Goal: Task Accomplishment & Management: Use online tool/utility

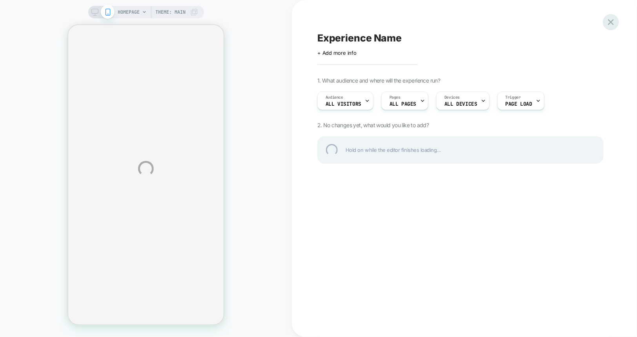
click at [612, 23] on div at bounding box center [610, 22] width 16 height 16
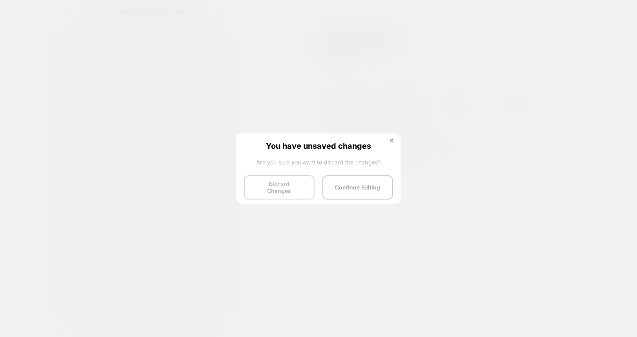
click at [270, 183] on button "Discard Changes" at bounding box center [279, 188] width 71 height 24
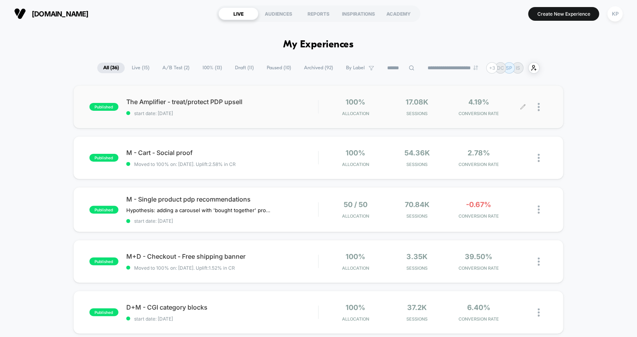
click at [537, 108] on div at bounding box center [535, 107] width 25 height 18
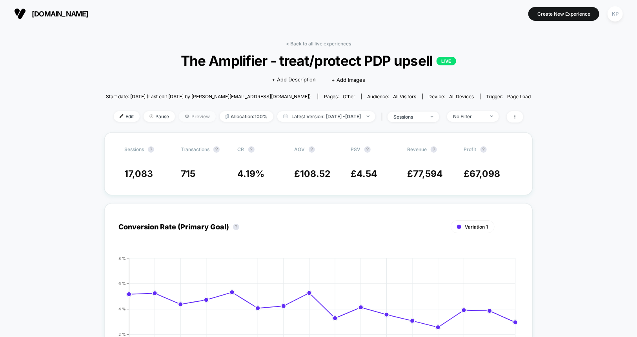
click at [186, 114] on span "Preview" at bounding box center [197, 116] width 37 height 11
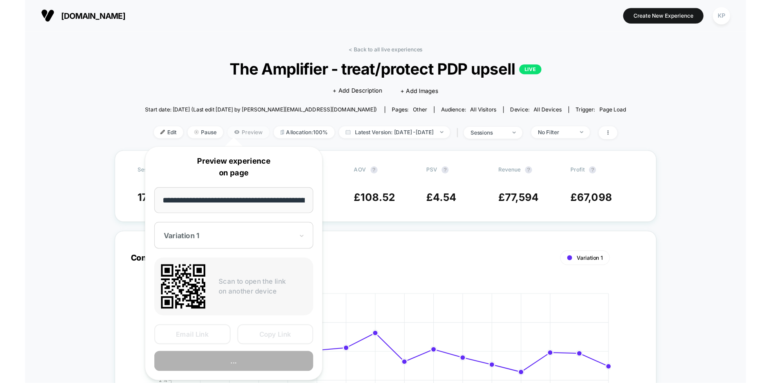
scroll to position [0, 63]
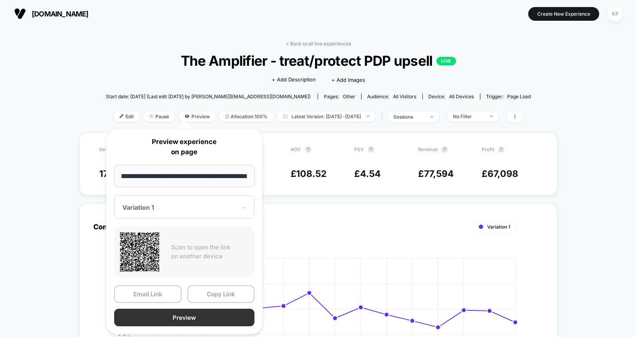
click at [174, 320] on button "Preview" at bounding box center [184, 318] width 140 height 18
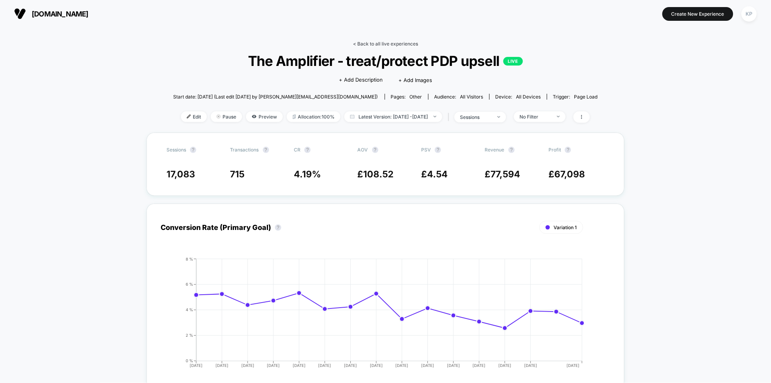
click at [368, 44] on link "< Back to all live experiences" at bounding box center [385, 44] width 65 height 6
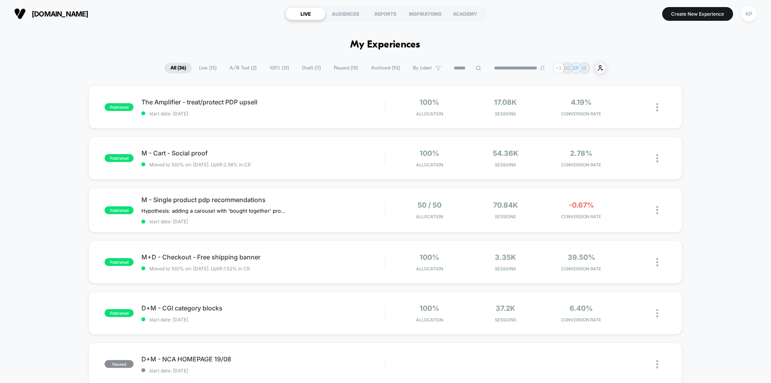
click at [476, 67] on icon at bounding box center [479, 68] width 6 height 6
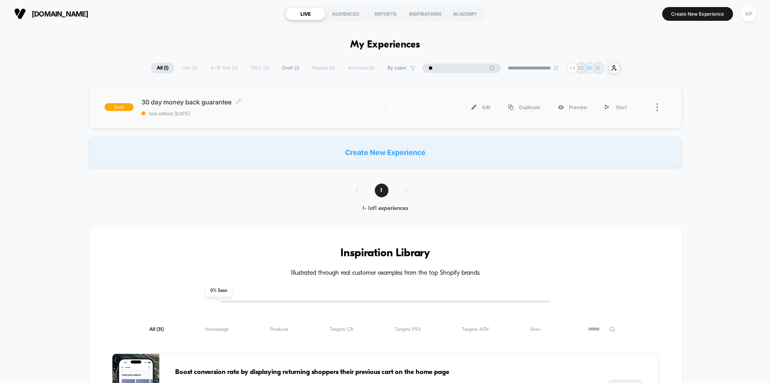
type input "**"
click at [179, 102] on span "30 day money back guarantee Click to edit experience details" at bounding box center [263, 102] width 244 height 8
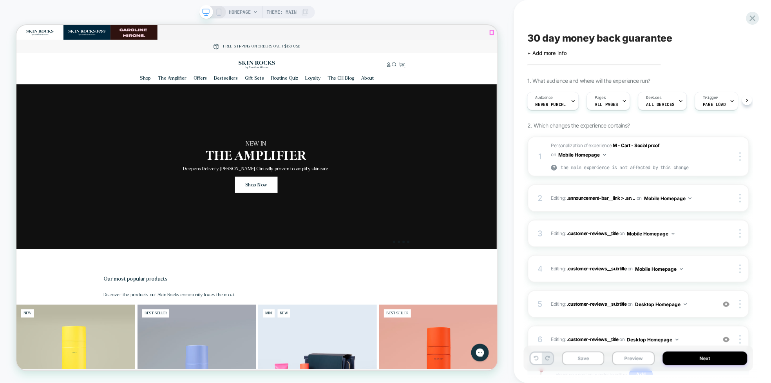
click at [636, 33] on icon "Close" at bounding box center [786, 33] width 5 height 5
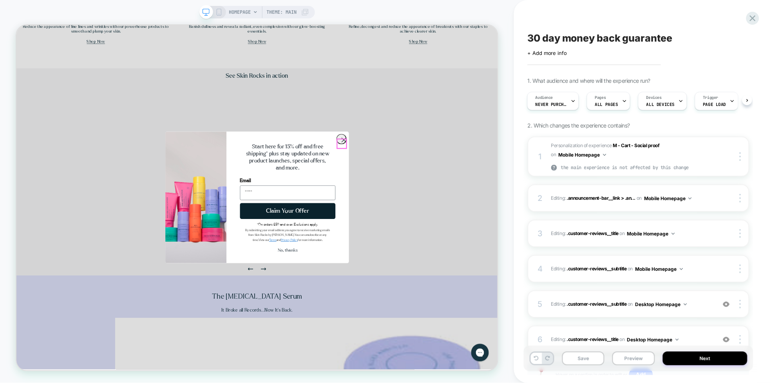
click at [453, 184] on circle "Close dialog" at bounding box center [452, 177] width 13 height 13
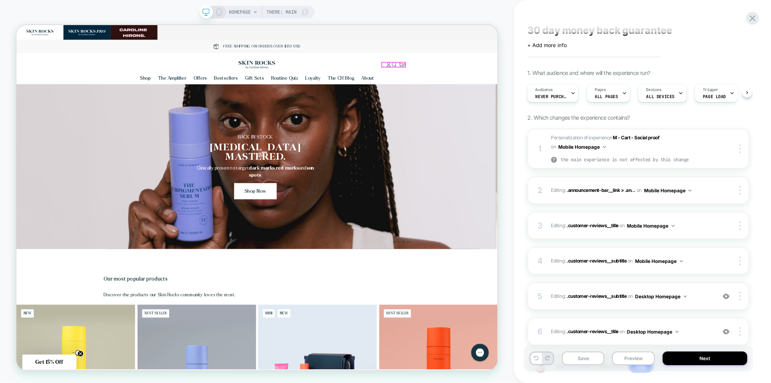
click at [535, 81] on span "1" at bounding box center [534, 77] width 2 height 8
click at [221, 11] on icon at bounding box center [219, 12] width 7 height 7
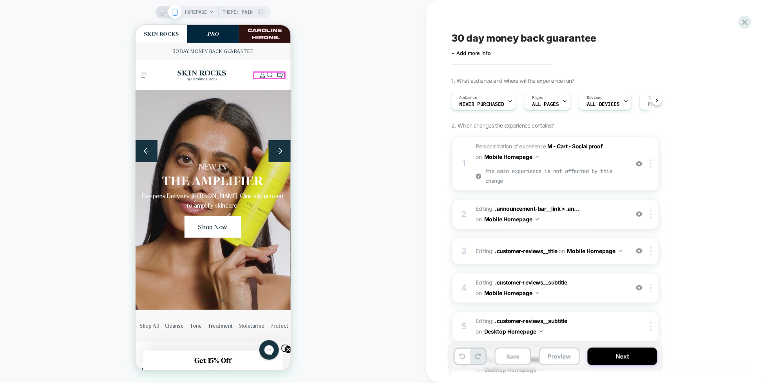
click at [283, 77] on div "1 1 item" at bounding box center [284, 75] width 2 height 8
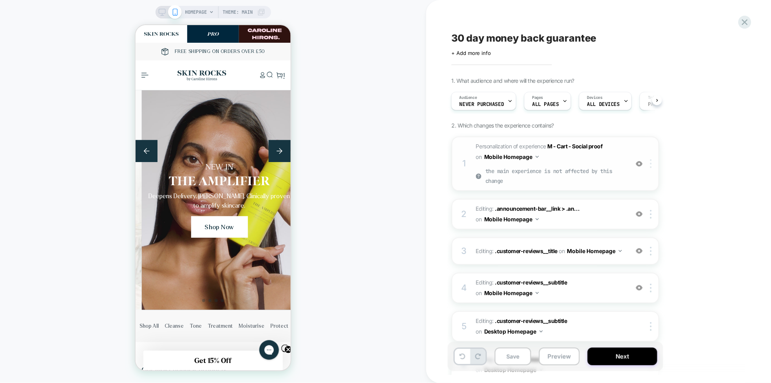
click at [636, 165] on div at bounding box center [652, 163] width 13 height 9
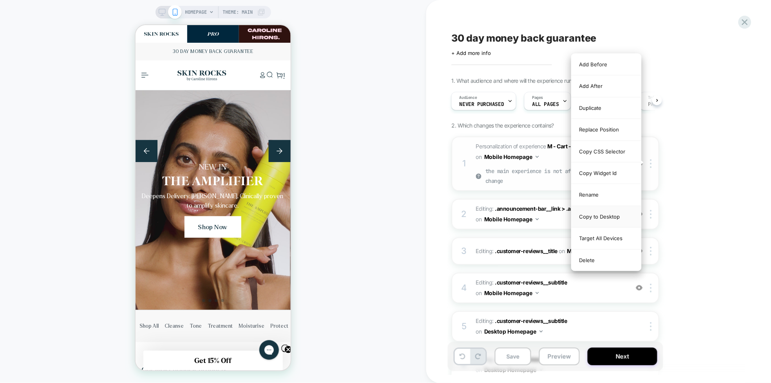
click at [610, 215] on div "Copy to Desktop" at bounding box center [607, 217] width 70 height 22
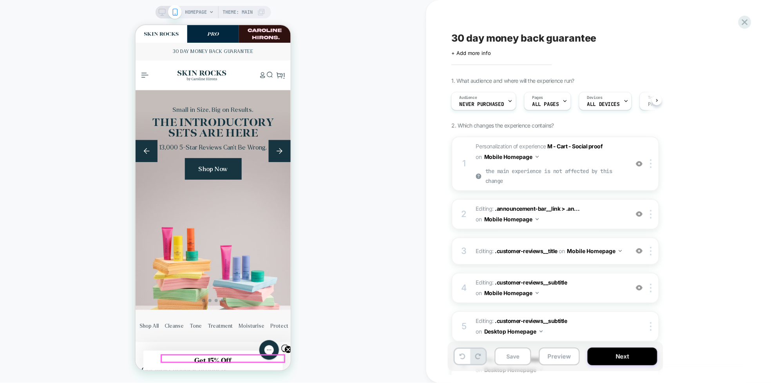
click at [323, 337] on span "30 Day Money Back Guarantee" at bounding box center [359, 356] width 73 height 5
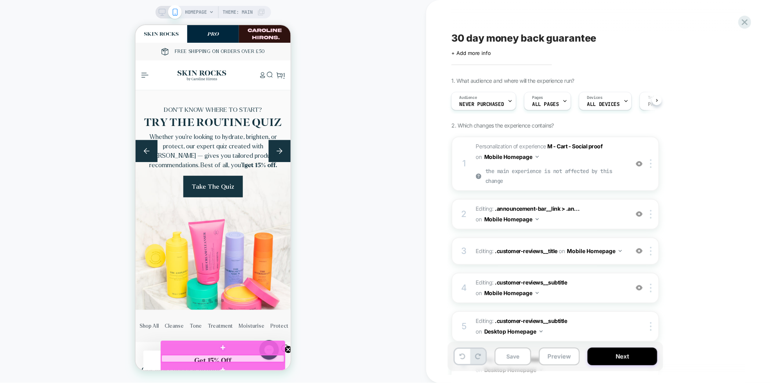
click at [215, 337] on div at bounding box center [222, 357] width 123 height 7
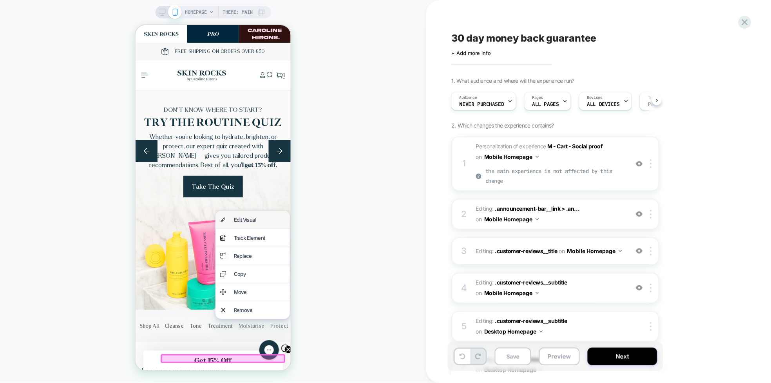
click at [247, 220] on div "Edit Visual" at bounding box center [259, 219] width 51 height 8
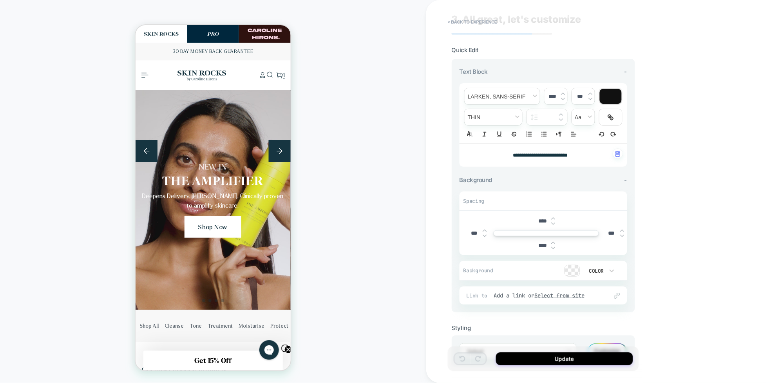
click at [539, 155] on span "**********" at bounding box center [540, 154] width 55 height 5
type input "****"
click at [539, 155] on span "**********" at bounding box center [540, 154] width 55 height 5
copy span "****"
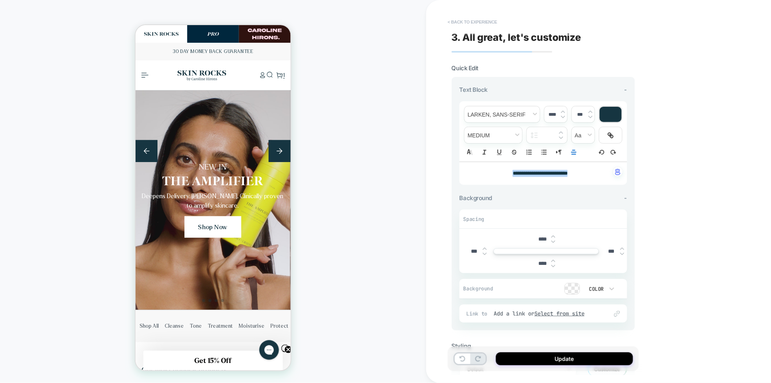
click at [463, 19] on button "< Back to experience" at bounding box center [472, 22] width 57 height 13
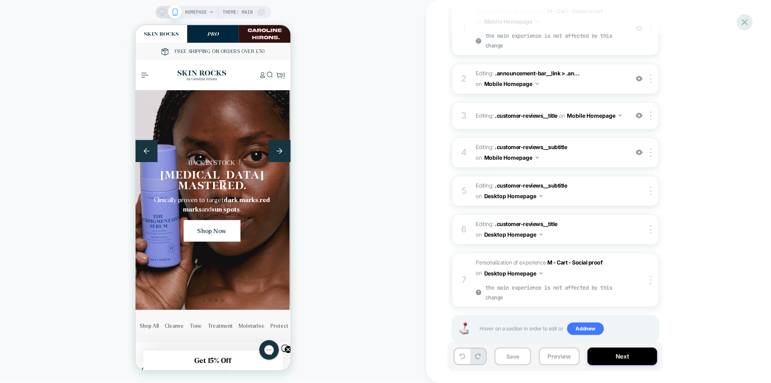
click at [636, 26] on icon at bounding box center [745, 22] width 11 height 11
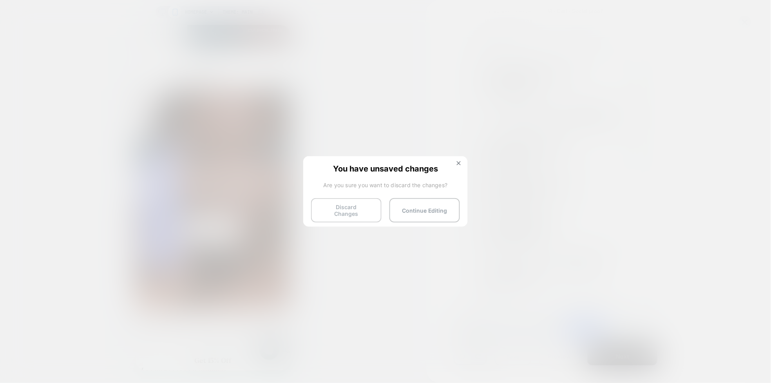
click at [345, 210] on button "Discard Changes" at bounding box center [346, 210] width 71 height 24
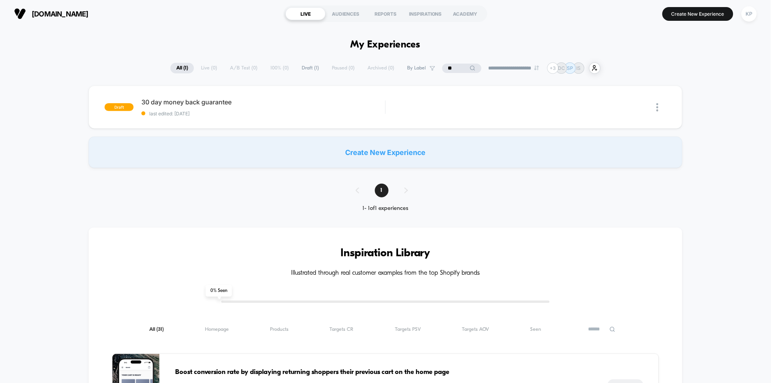
click at [210, 65] on div "**********" at bounding box center [385, 67] width 430 height 11
click at [450, 67] on input "**" at bounding box center [462, 67] width 78 height 9
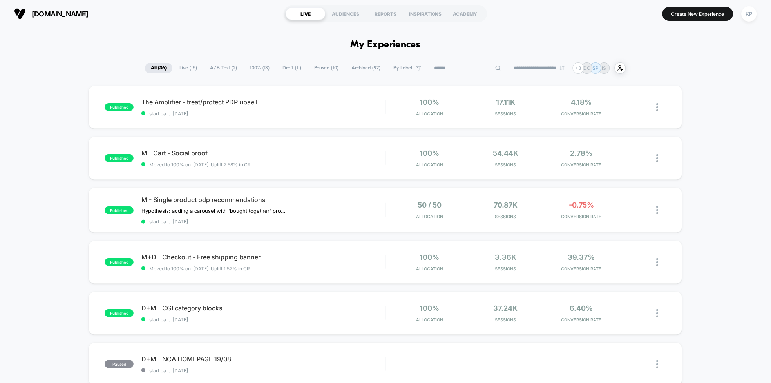
click at [495, 66] on div at bounding box center [468, 67] width 78 height 9
click at [476, 69] on icon at bounding box center [479, 68] width 6 height 6
type input "****"
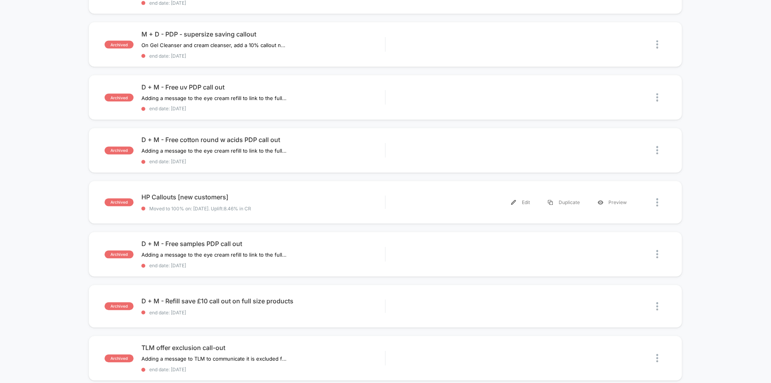
scroll to position [330, 0]
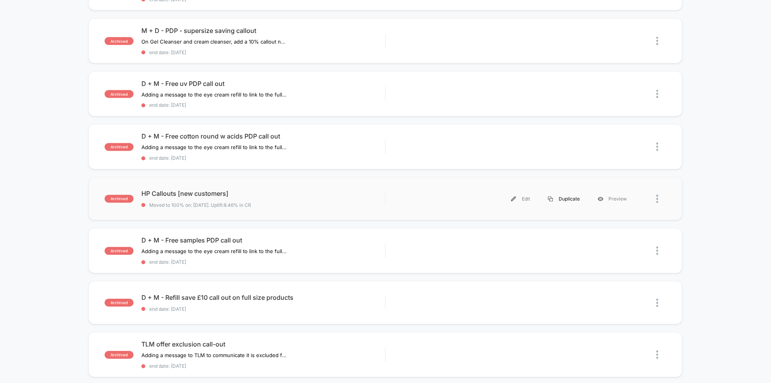
click at [567, 194] on div "Duplicate" at bounding box center [564, 199] width 50 height 18
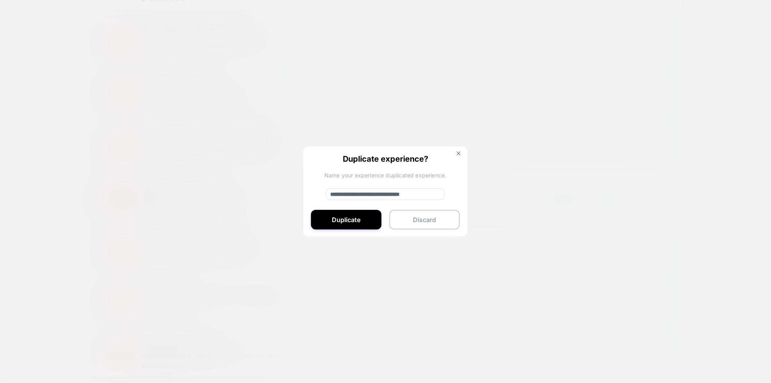
drag, startPoint x: 357, startPoint y: 192, endPoint x: 310, endPoint y: 192, distance: 46.6
click at [310, 192] on div "**********" at bounding box center [385, 191] width 165 height 91
type input "**********"
click at [340, 222] on button "Duplicate" at bounding box center [346, 220] width 71 height 20
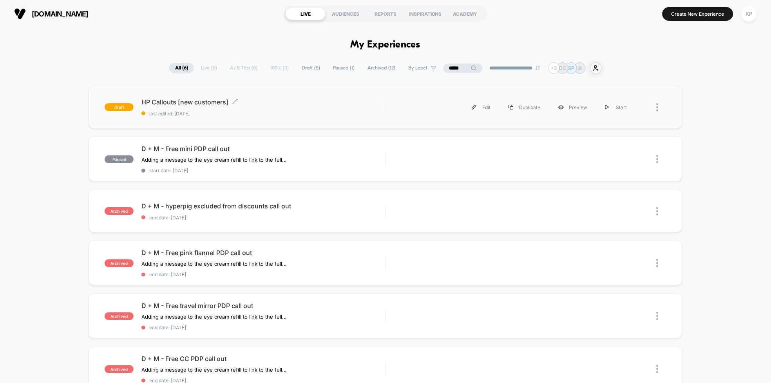
click at [199, 101] on span "HP Callouts [new customers] Click to edit experience details" at bounding box center [263, 102] width 244 height 8
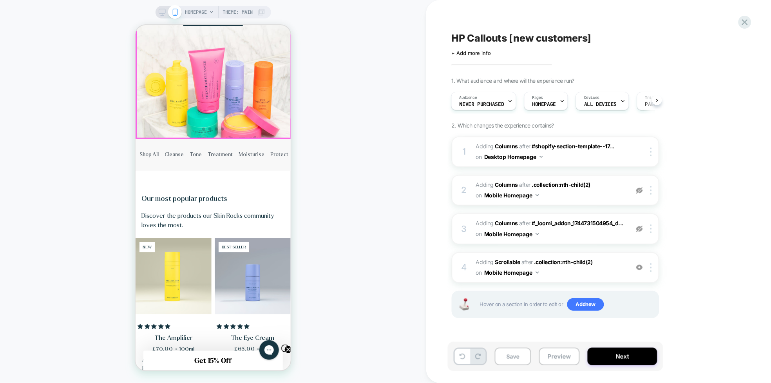
scroll to position [180, 0]
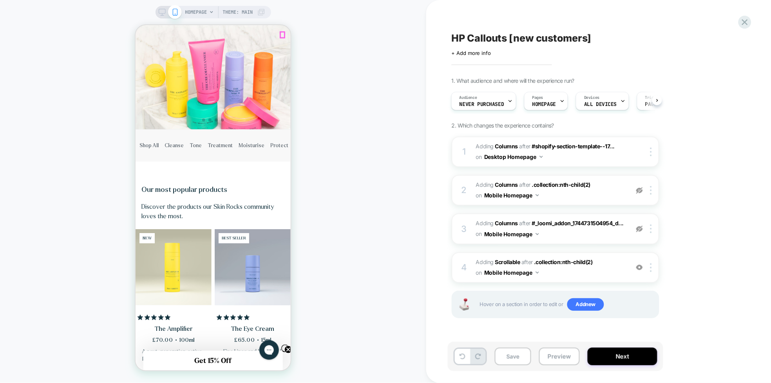
click at [416, 34] on icon "Close" at bounding box center [418, 33] width 5 height 5
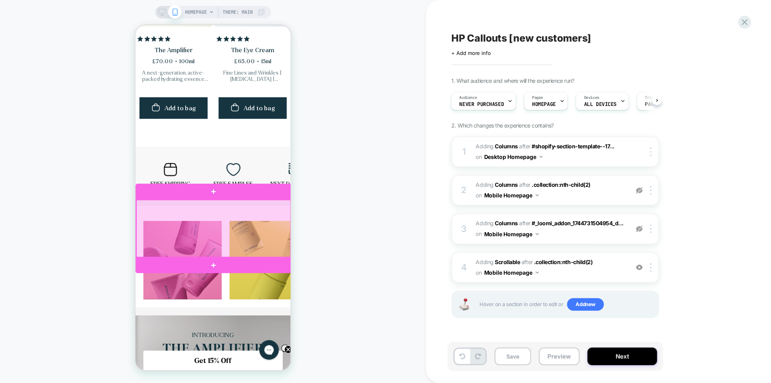
scroll to position [0, 135]
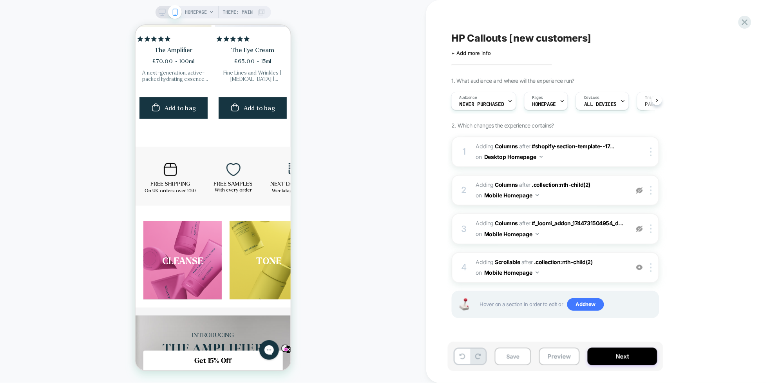
click at [287, 337] on icon "Close teaser" at bounding box center [288, 348] width 3 height 3
click at [636, 22] on icon at bounding box center [745, 22] width 6 height 6
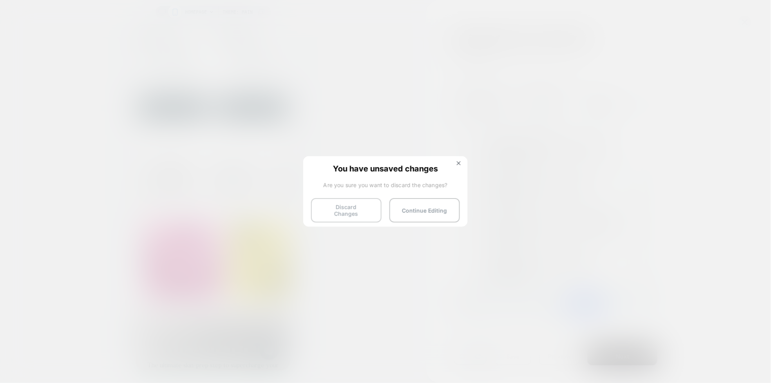
scroll to position [0, 243]
click at [357, 214] on button "Discard Changes" at bounding box center [346, 210] width 71 height 24
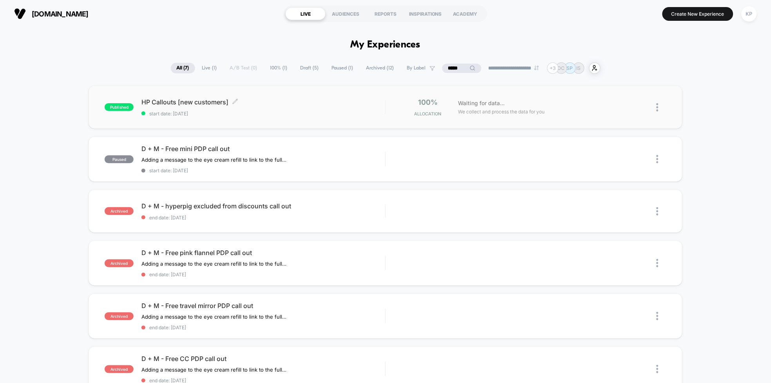
click at [308, 108] on div "HP Callouts [new customers] Click to edit experience details Click to edit expe…" at bounding box center [263, 107] width 244 height 18
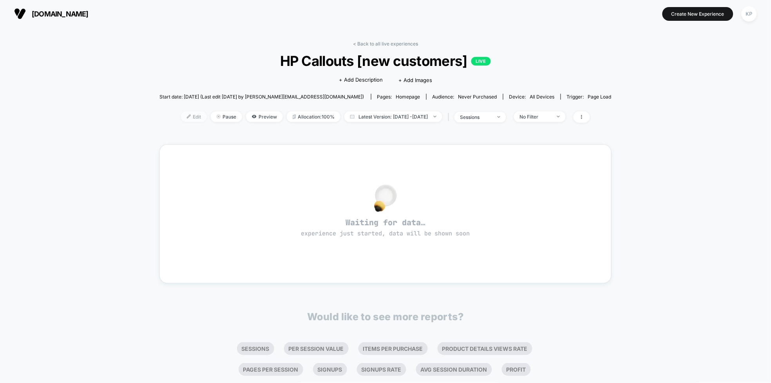
click at [181, 112] on span "Edit" at bounding box center [194, 116] width 26 height 11
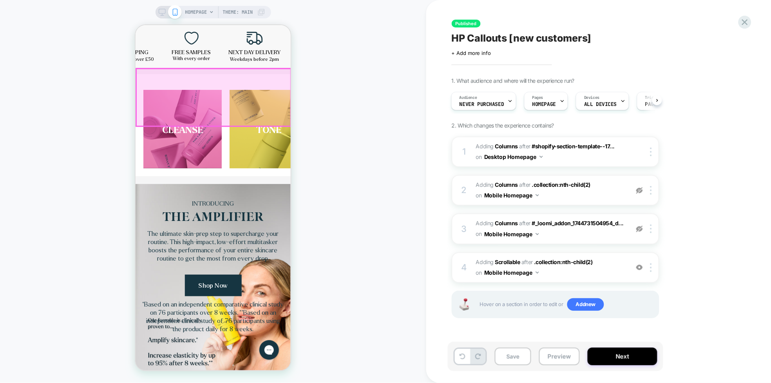
scroll to position [0, 115]
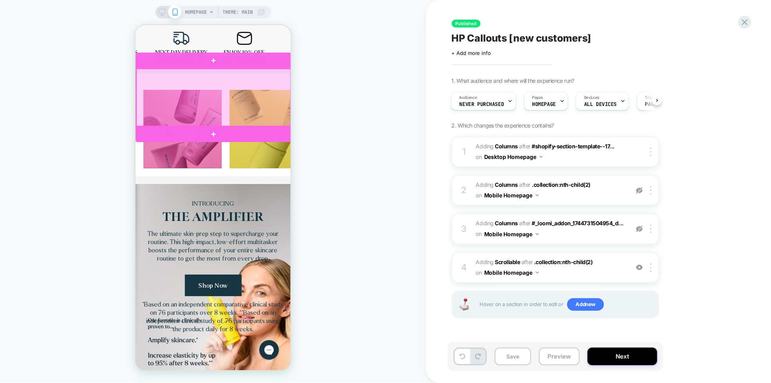
click at [241, 98] on div at bounding box center [213, 96] width 154 height 57
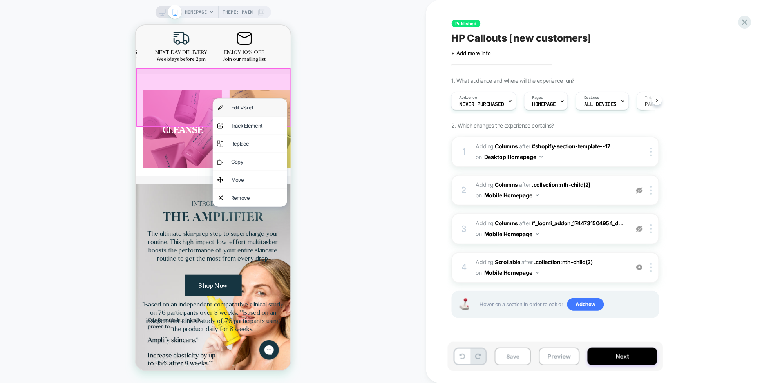
click at [241, 108] on div "Edit Visual" at bounding box center [256, 107] width 51 height 8
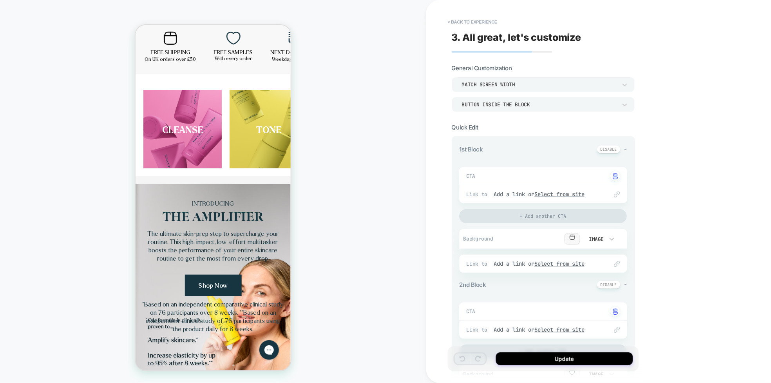
scroll to position [146, 0]
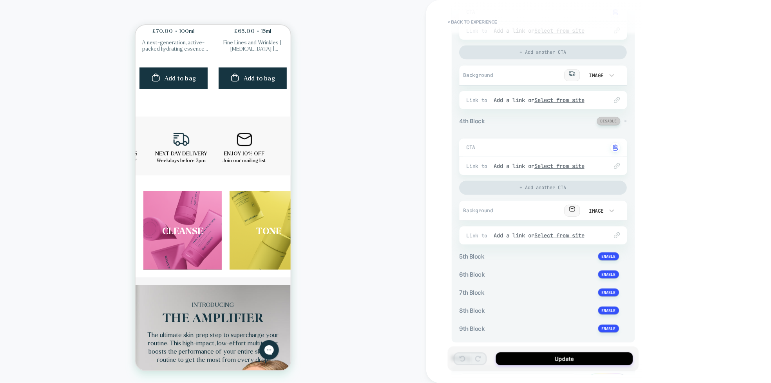
click at [609, 125] on button at bounding box center [609, 121] width 24 height 8
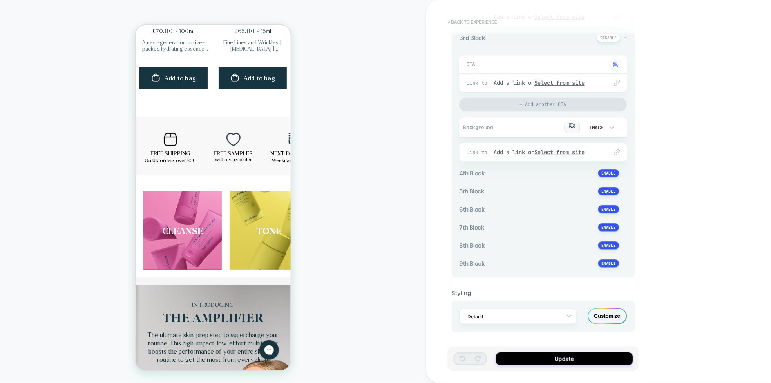
click at [466, 20] on button "< Back to experience" at bounding box center [472, 22] width 57 height 13
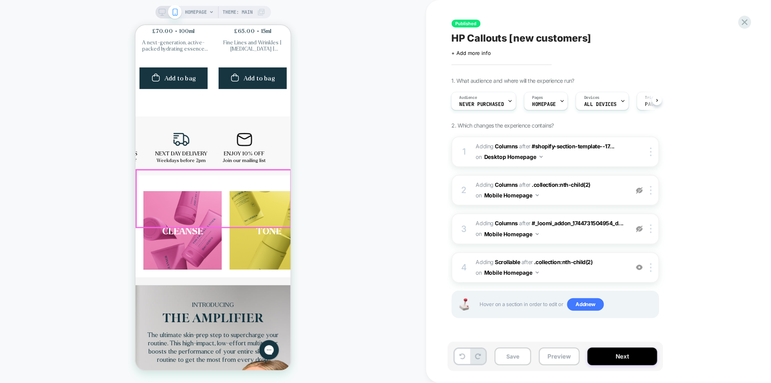
click at [243, 150] on p at bounding box center [244, 146] width 43 height 6
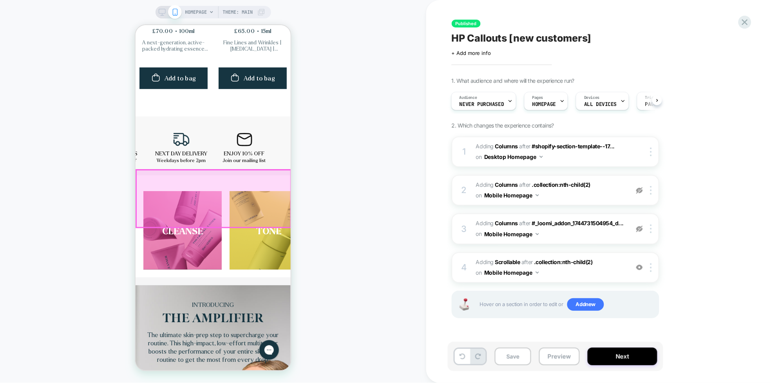
click at [252, 198] on div at bounding box center [213, 197] width 154 height 57
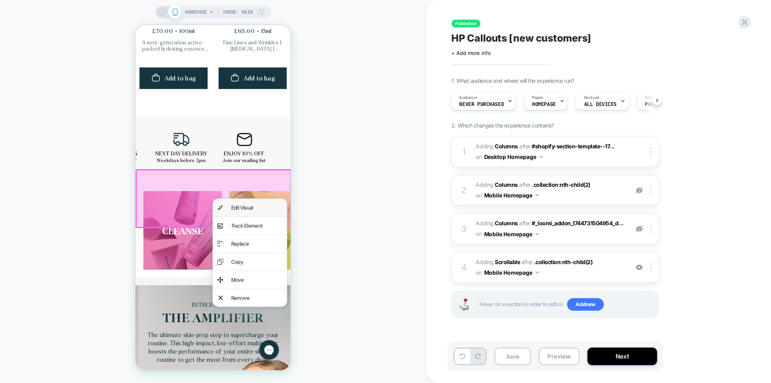
click at [247, 207] on div "Edit Visual" at bounding box center [256, 207] width 51 height 8
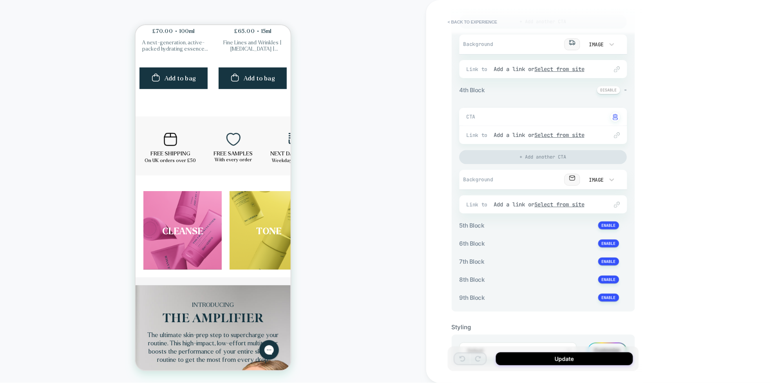
click at [571, 181] on img at bounding box center [573, 180] width 16 height 12
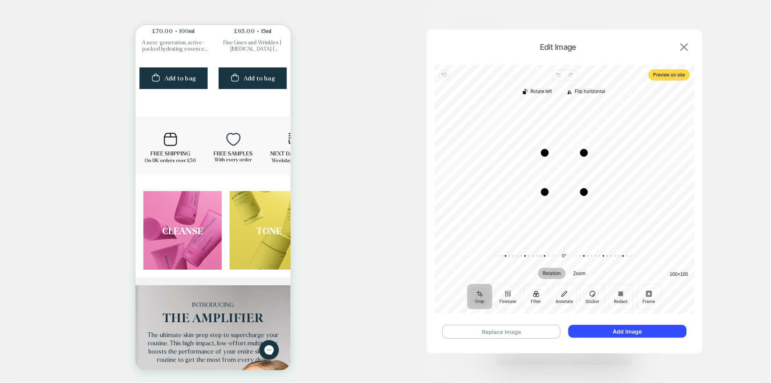
click at [636, 47] on img at bounding box center [685, 47] width 8 height 8
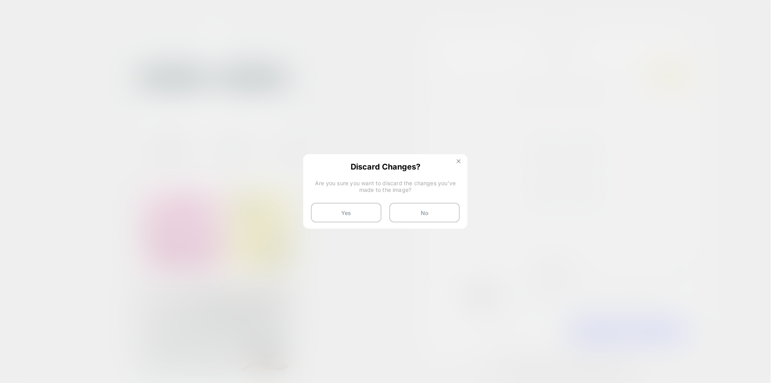
click at [461, 161] on img at bounding box center [459, 161] width 4 height 4
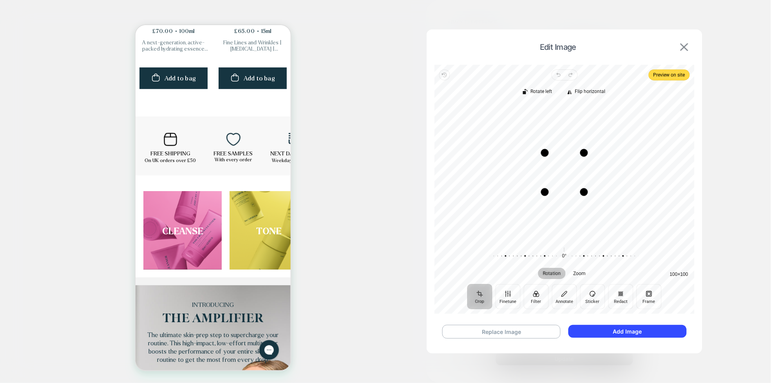
click at [636, 47] on img at bounding box center [685, 47] width 8 height 8
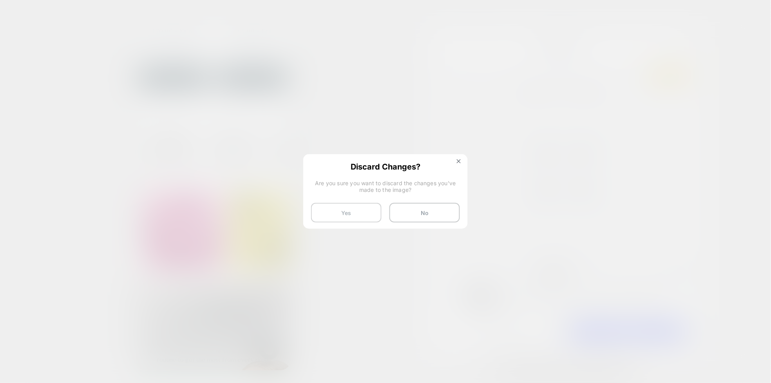
click at [328, 214] on button "Yes" at bounding box center [346, 213] width 71 height 20
type textarea "*"
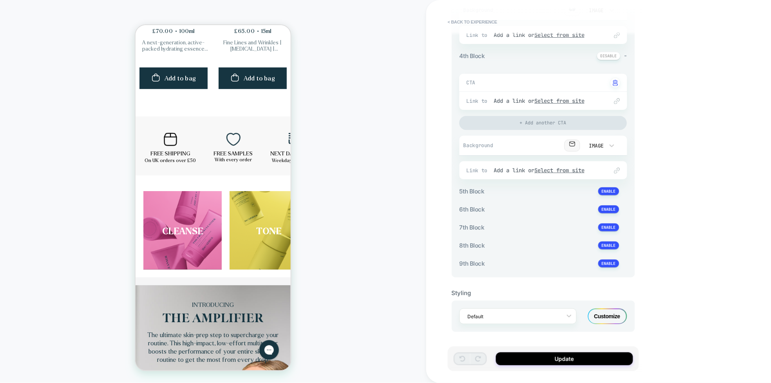
click at [616, 322] on div "Customize" at bounding box center [607, 316] width 39 height 16
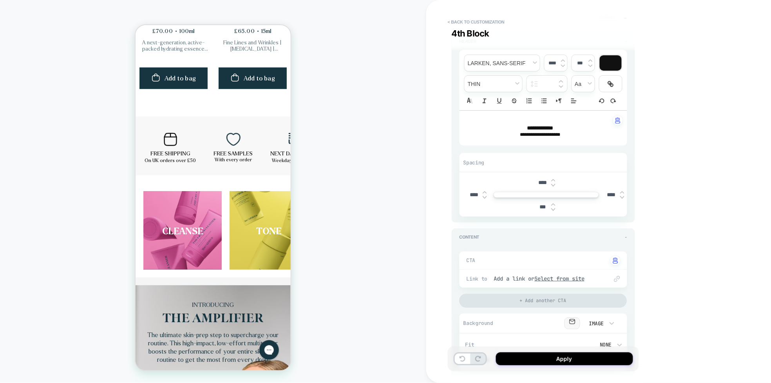
click at [542, 131] on span "**********" at bounding box center [541, 127] width 26 height 5
type input "****"
click at [544, 129] on span "**********" at bounding box center [541, 127] width 26 height 5
click at [578, 337] on button "Apply" at bounding box center [564, 358] width 137 height 13
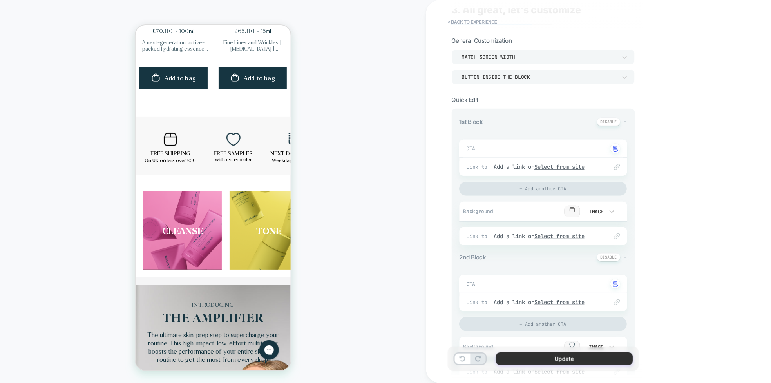
click at [571, 337] on button "Update" at bounding box center [564, 358] width 137 height 13
type textarea "*"
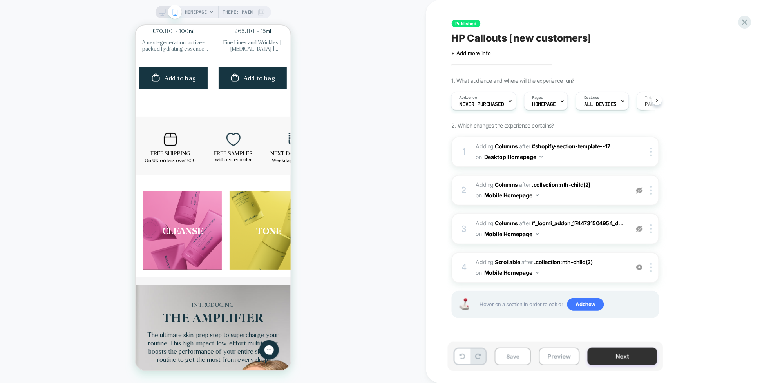
click at [627, 337] on button "Next" at bounding box center [623, 356] width 70 height 18
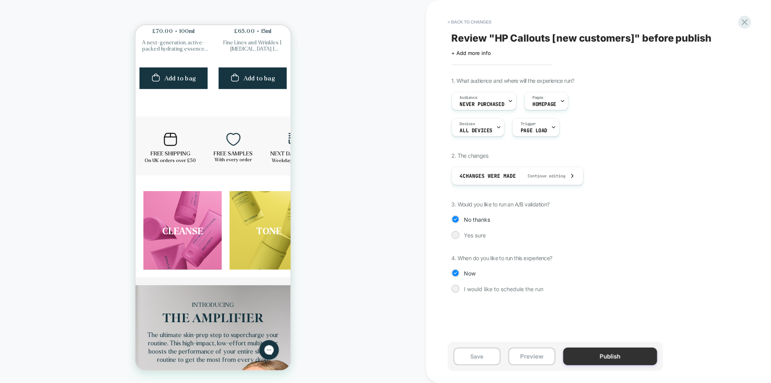
click at [622, 337] on button "Publish" at bounding box center [611, 356] width 94 height 18
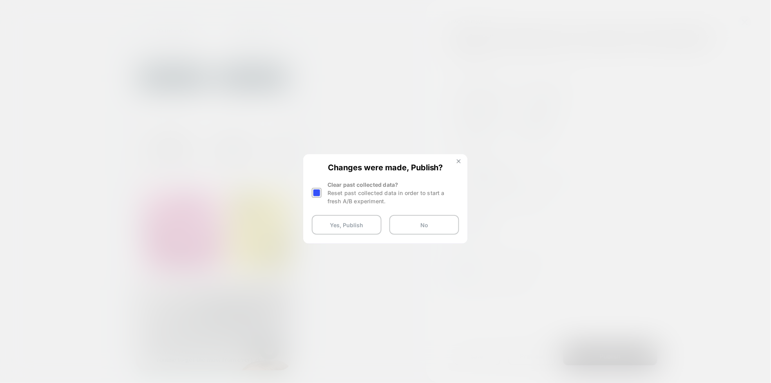
click at [462, 163] on button at bounding box center [459, 162] width 9 height 7
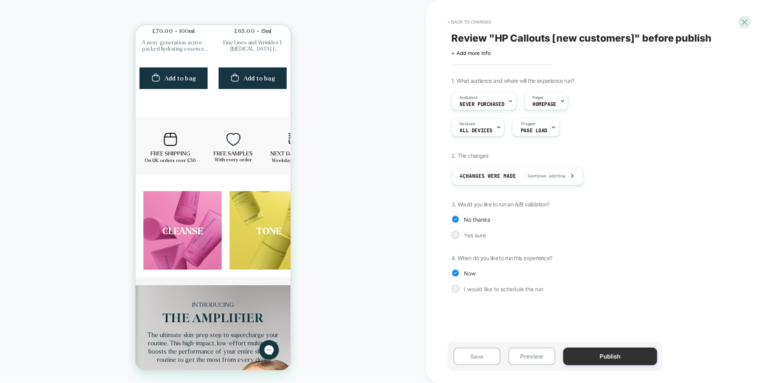
click at [595, 337] on button "Publish" at bounding box center [611, 356] width 94 height 18
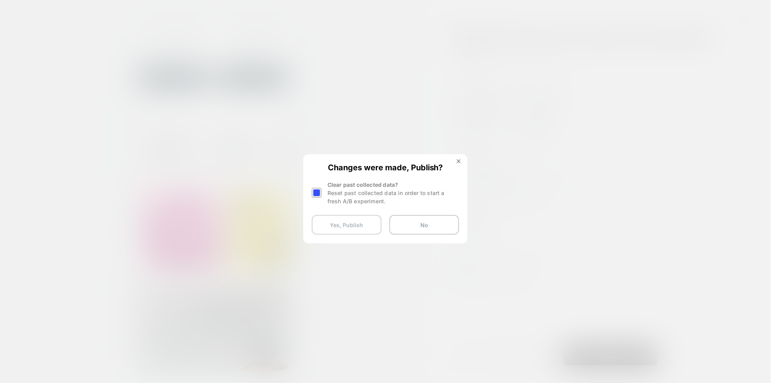
click at [352, 224] on button "Yes, Publish" at bounding box center [347, 225] width 70 height 20
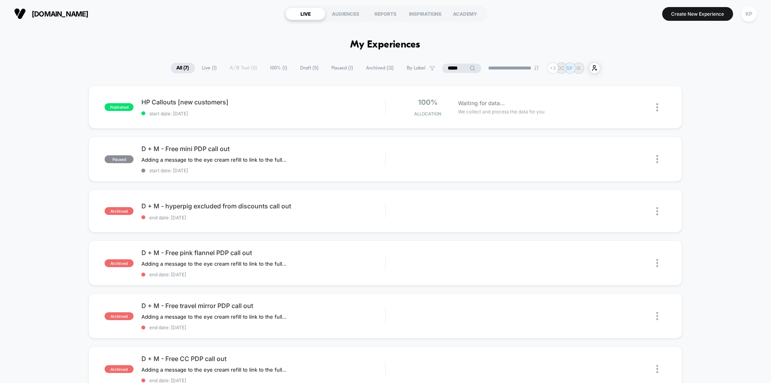
click at [305, 68] on span "Draft ( 5 )" at bounding box center [310, 68] width 30 height 11
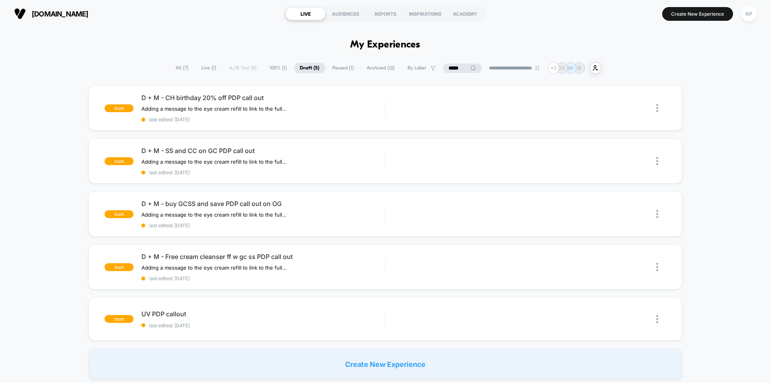
click at [206, 67] on span "Live ( 1 )" at bounding box center [209, 68] width 27 height 11
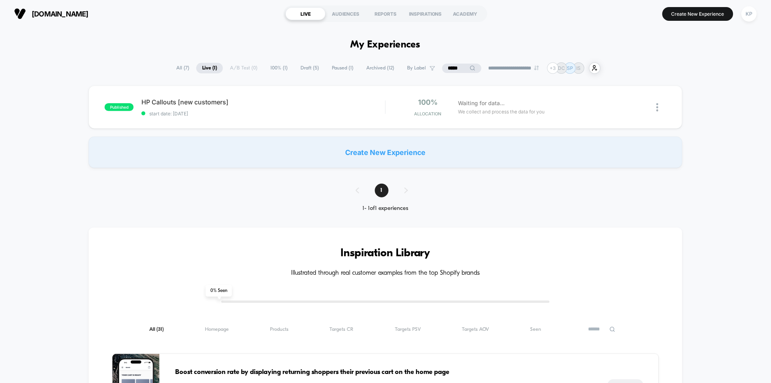
click at [178, 67] on span "All ( 7 )" at bounding box center [182, 68] width 25 height 11
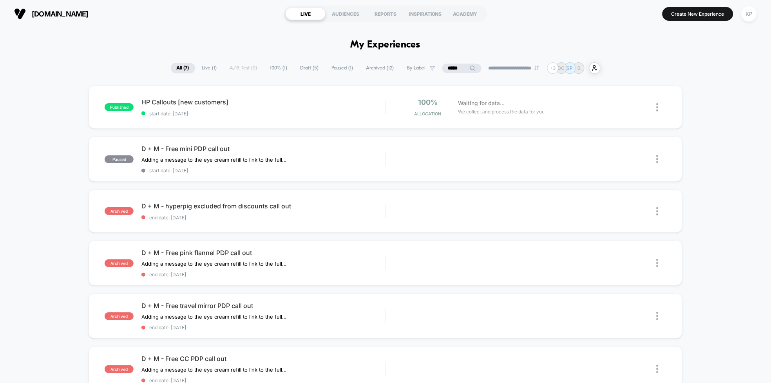
click at [276, 65] on span "100% ( 1 )" at bounding box center [279, 68] width 29 height 11
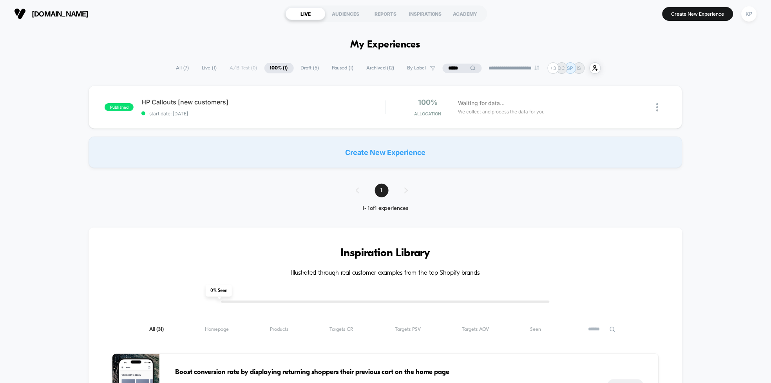
click at [196, 64] on span "Live ( 1 )" at bounding box center [209, 68] width 27 height 11
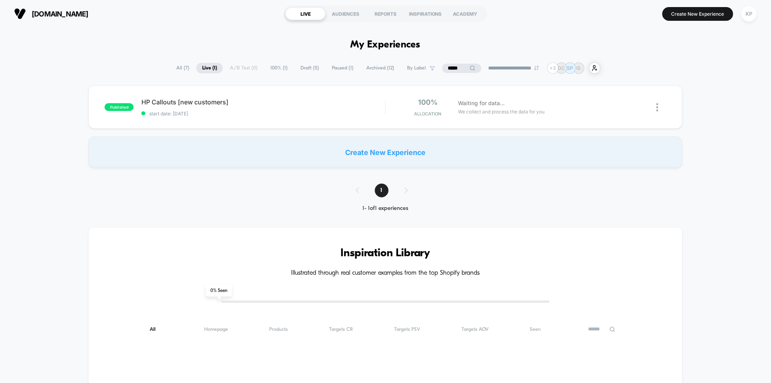
click at [171, 67] on span "All ( 7 )" at bounding box center [182, 68] width 25 height 11
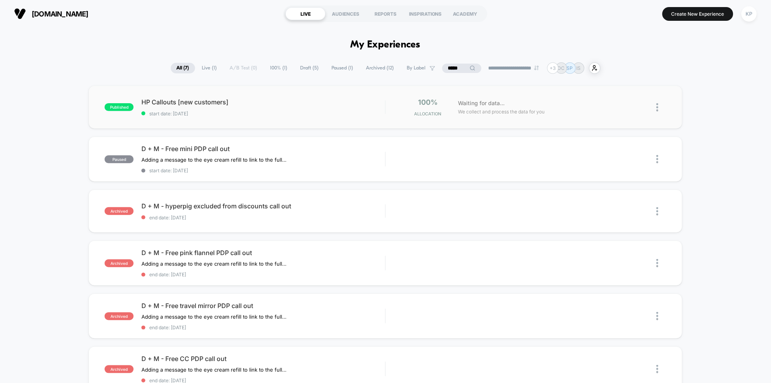
click at [232, 120] on div "published HP Callouts [new customers] start date: [DATE] 100% Allocation Waitin…" at bounding box center [386, 106] width 594 height 43
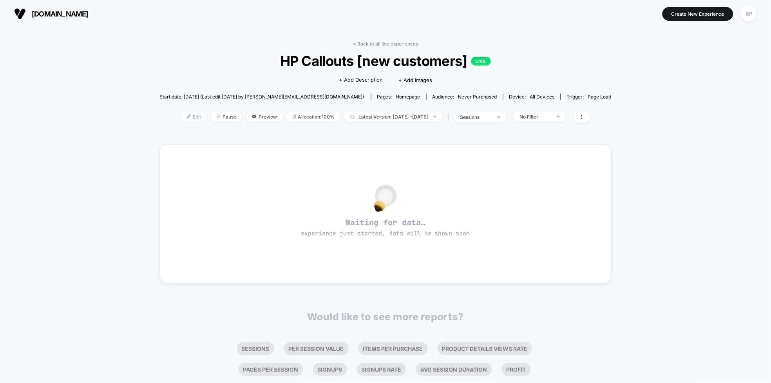
click at [181, 118] on span "Edit" at bounding box center [194, 116] width 26 height 11
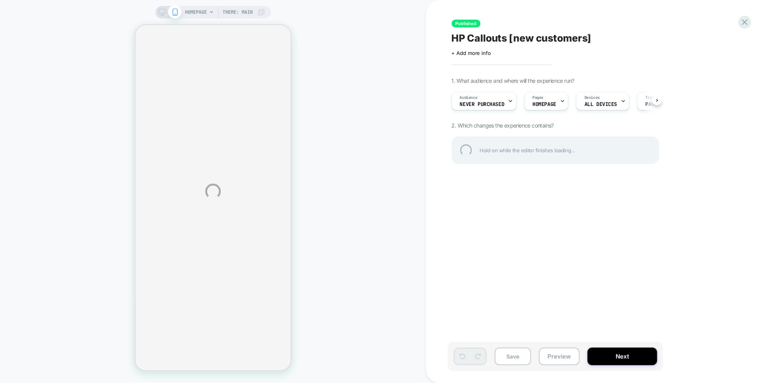
click at [200, 10] on div "HOMEPAGE Theme: MAIN Published HP Callouts [new customers] Click to edit experi…" at bounding box center [385, 191] width 771 height 383
click at [200, 12] on div "HOMEPAGE Theme: MAIN Published HP Callouts [new customers] Click to edit experi…" at bounding box center [385, 191] width 771 height 383
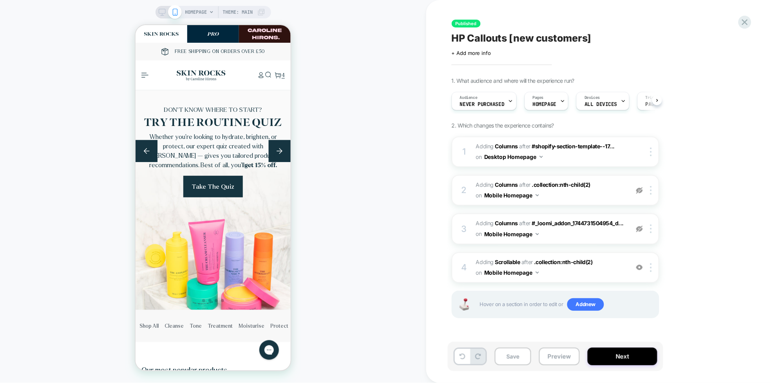
scroll to position [0, 0]
click at [202, 12] on span "HOMEPAGE" at bounding box center [196, 12] width 22 height 13
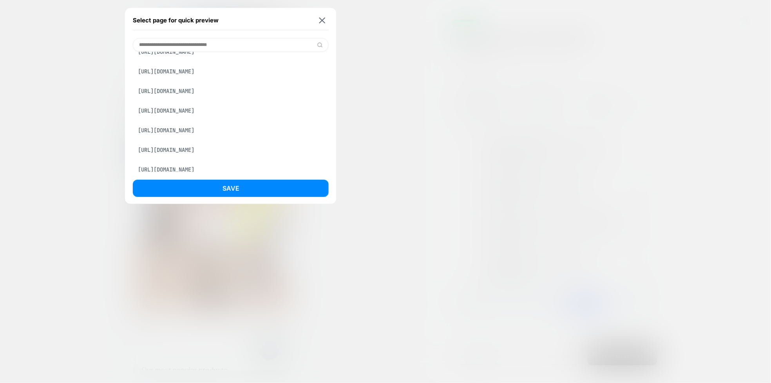
scroll to position [41, 0]
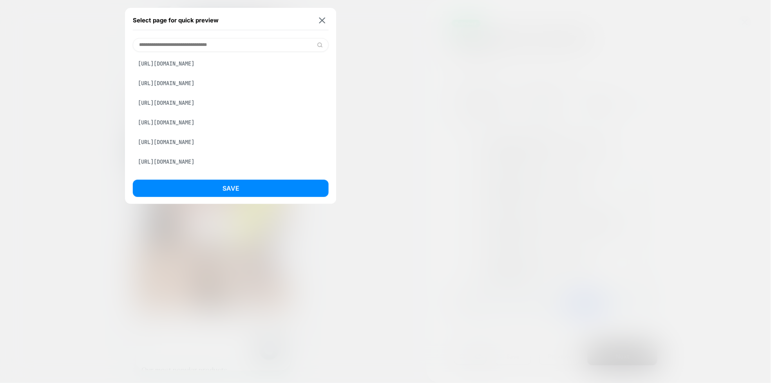
click at [229, 130] on div "https://skinrocks.com/products/the-eye-cream" at bounding box center [231, 122] width 196 height 15
click at [232, 178] on div "Select page for quick preview Homepage https://skinrocks.com/products/clean-you…" at bounding box center [231, 106] width 212 height 196
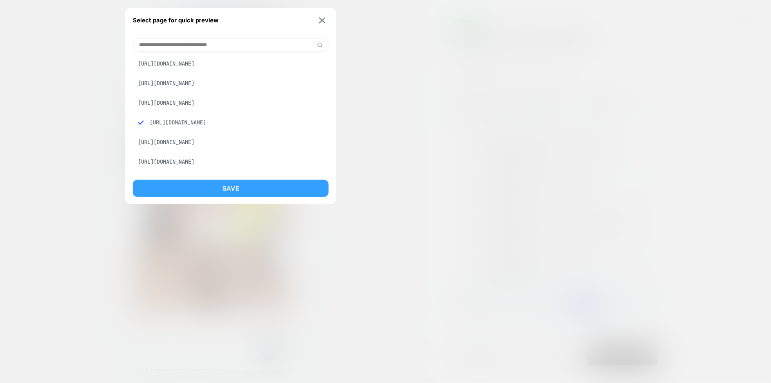
click at [233, 186] on button "Save" at bounding box center [231, 188] width 196 height 17
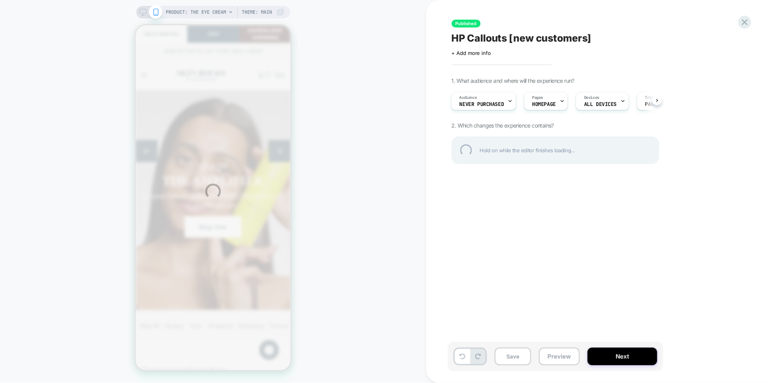
click at [553, 102] on div "PRODUCT: The Eye Cream PRODUCT: The Eye Cream Theme: MAIN Published HP Callouts…" at bounding box center [385, 191] width 771 height 383
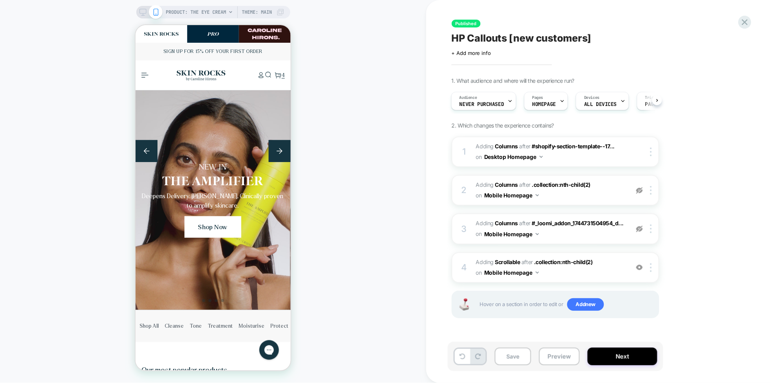
click at [550, 103] on span "HOMEPAGE" at bounding box center [545, 104] width 24 height 5
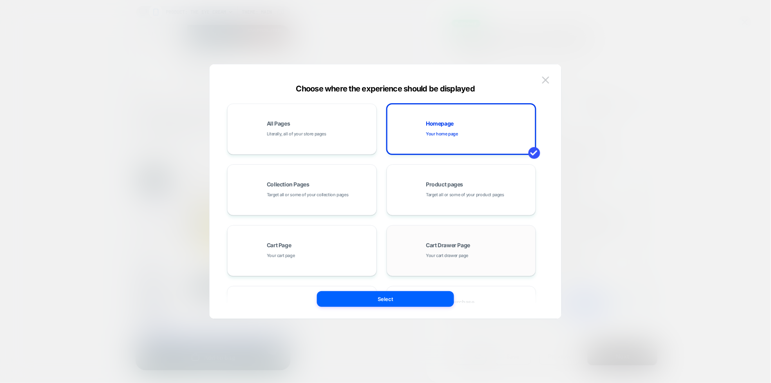
scroll to position [0, 0]
click at [548, 83] on img at bounding box center [545, 79] width 7 height 7
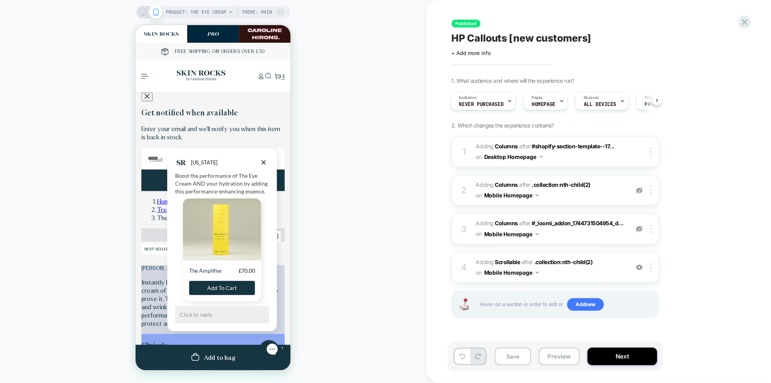
click at [754, 28] on div "Published HP Callouts [new customers] Click to edit experience details + Add mo…" at bounding box center [598, 191] width 345 height 383
click at [746, 23] on icon at bounding box center [745, 22] width 6 height 6
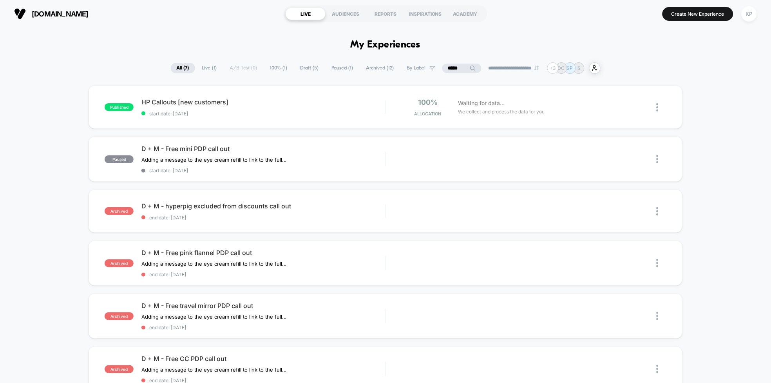
click at [307, 68] on span "Draft ( 5 )" at bounding box center [310, 68] width 30 height 11
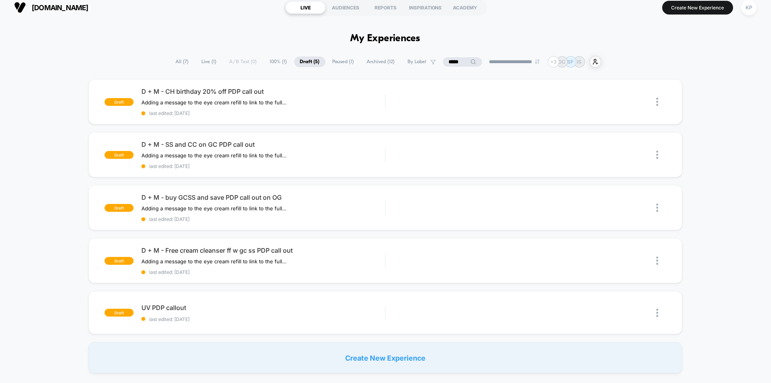
scroll to position [7, 0]
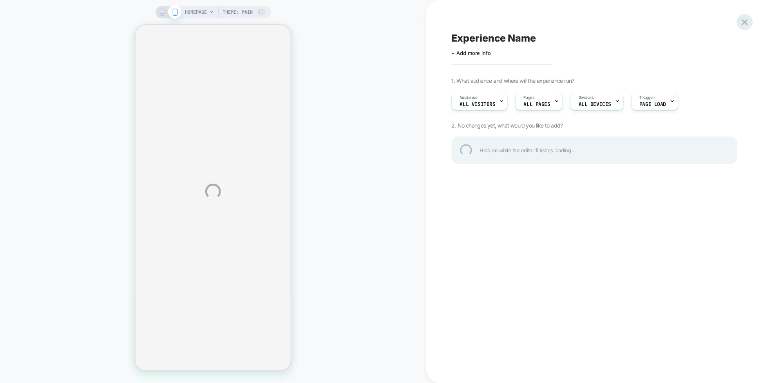
click at [748, 26] on div at bounding box center [745, 22] width 16 height 16
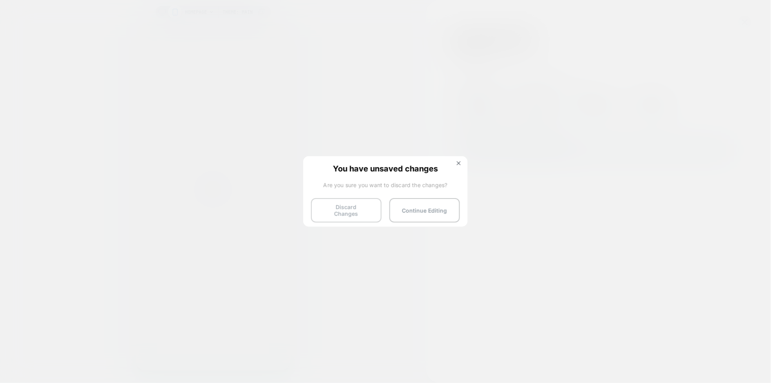
click at [347, 208] on button "Discard Changes" at bounding box center [346, 210] width 71 height 24
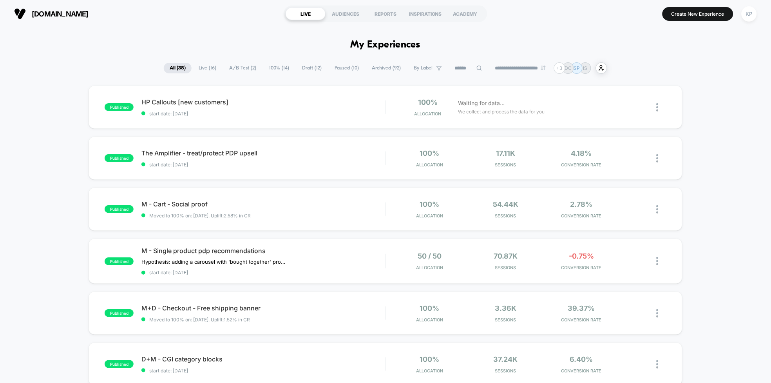
click at [323, 71] on div "**********" at bounding box center [386, 67] width 444 height 11
click at [312, 69] on span "Draft ( 12 )" at bounding box center [311, 68] width 31 height 11
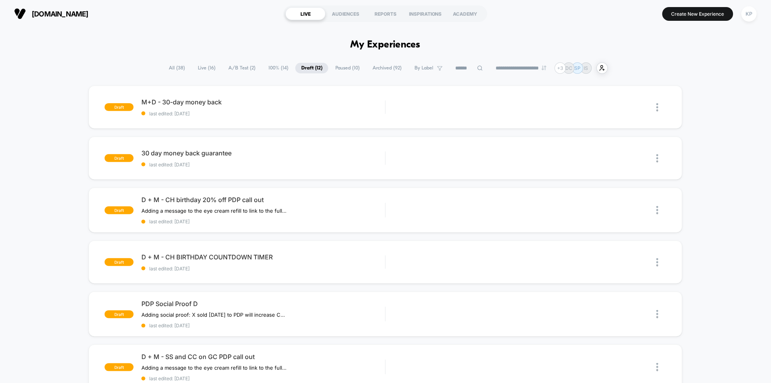
click at [201, 67] on span "Live ( 16 )" at bounding box center [206, 68] width 29 height 11
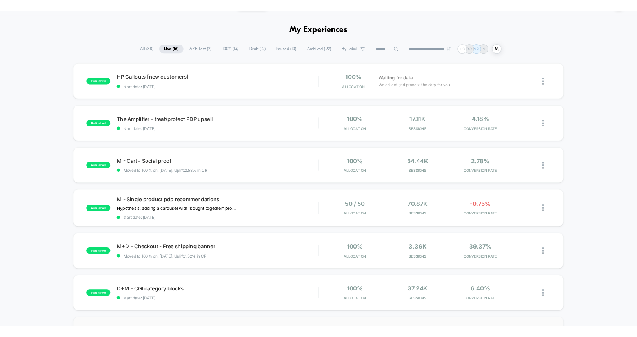
scroll to position [22, 0]
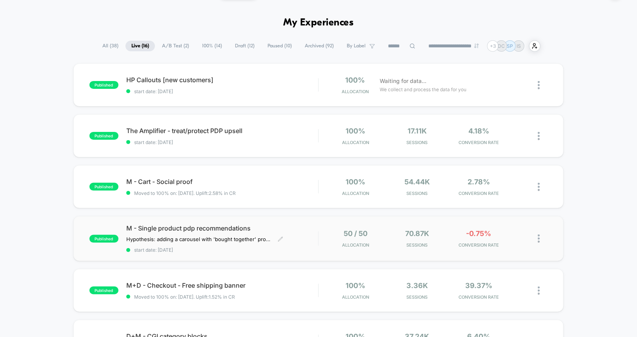
drag, startPoint x: 304, startPoint y: 229, endPoint x: 303, endPoint y: 224, distance: 4.7
click at [303, 225] on span "M - Single product pdp recommendations" at bounding box center [222, 229] width 192 height 8
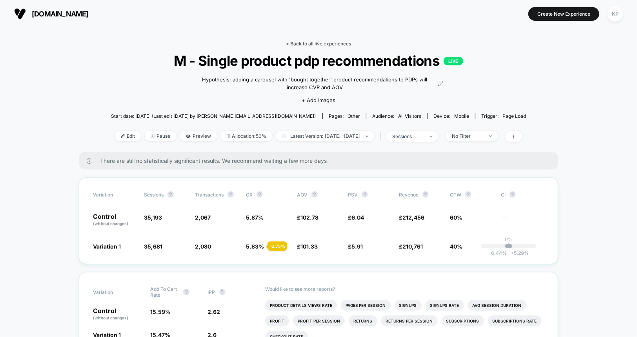
click at [316, 44] on link "< Back to all live experiences" at bounding box center [318, 44] width 65 height 6
